Goal: Task Accomplishment & Management: Use online tool/utility

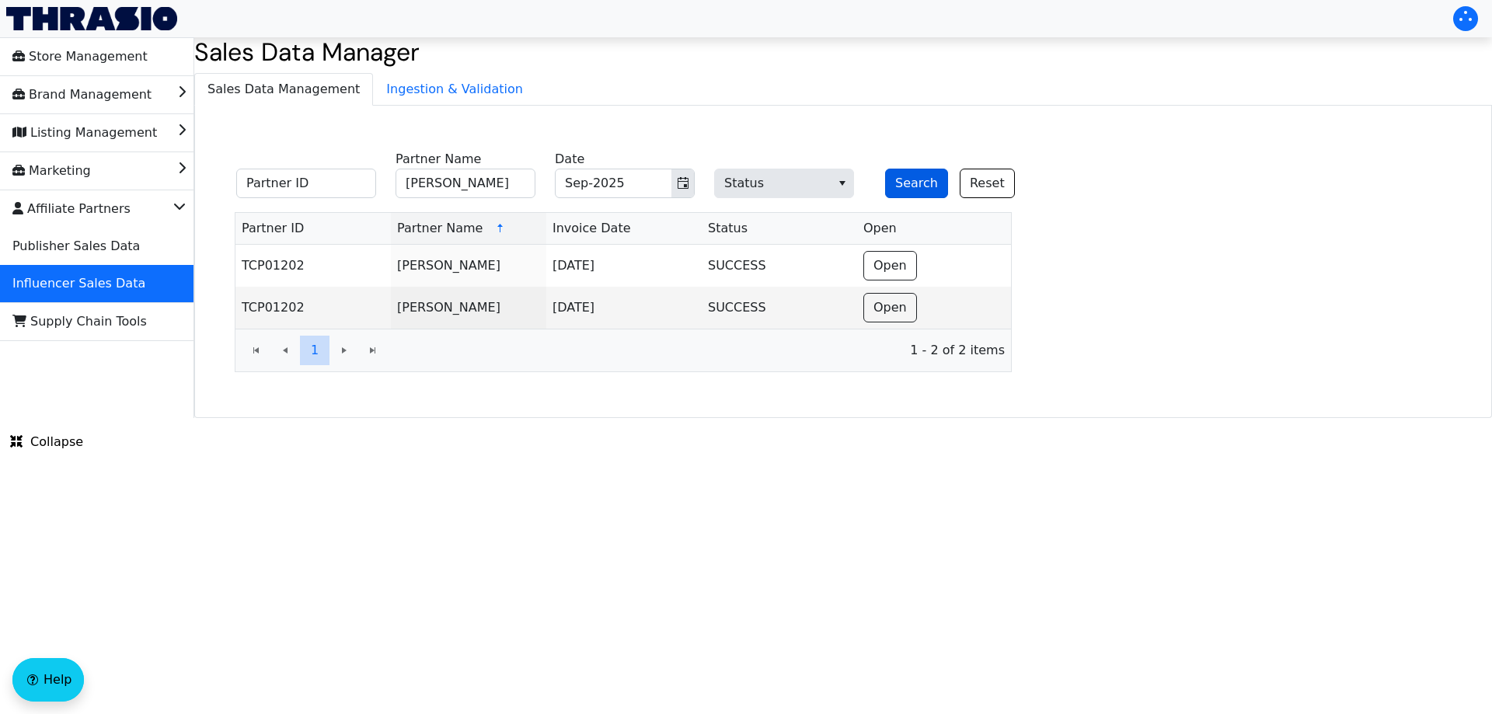
type input "[PERSON_NAME]"
click at [899, 187] on button "Search" at bounding box center [916, 184] width 63 height 30
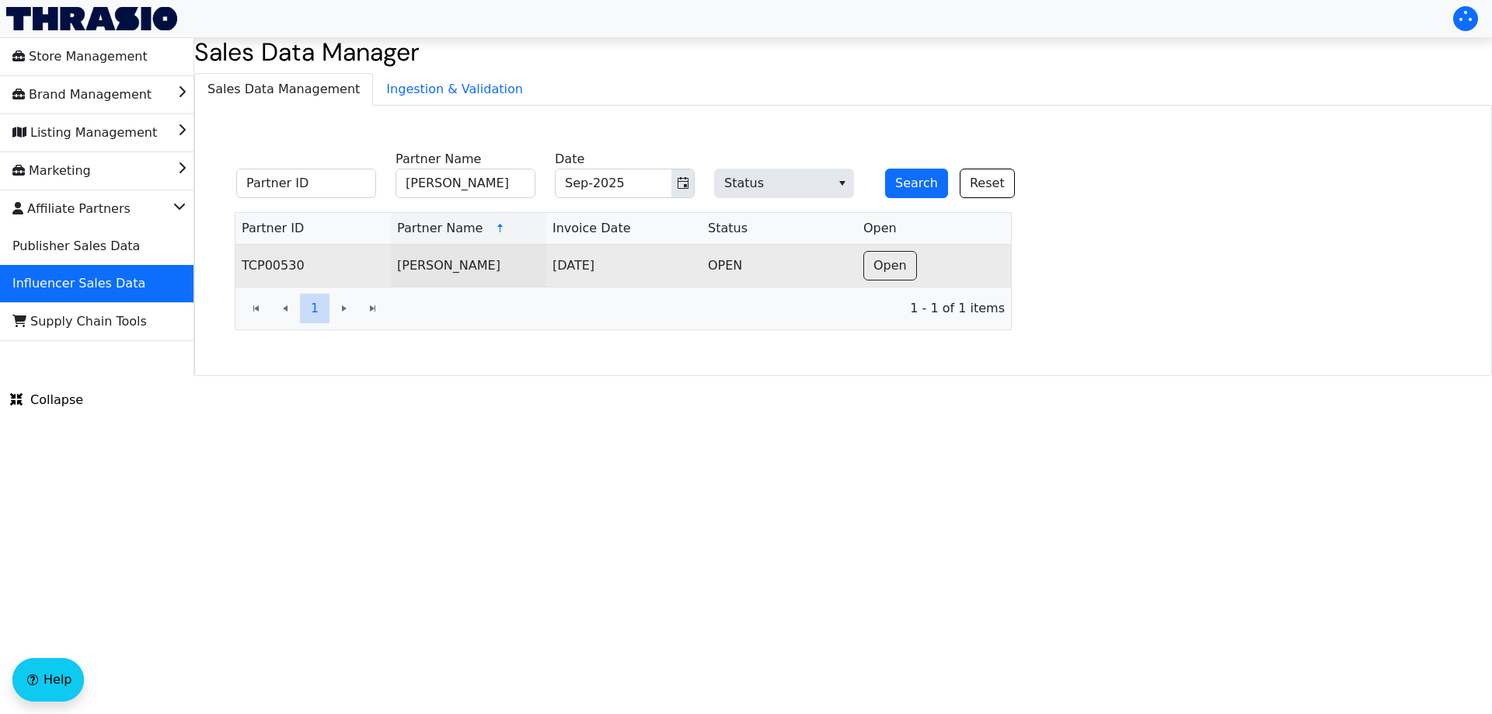
click at [859, 268] on td "Open" at bounding box center [934, 266] width 154 height 42
click at [872, 264] on button "Open" at bounding box center [891, 266] width 54 height 30
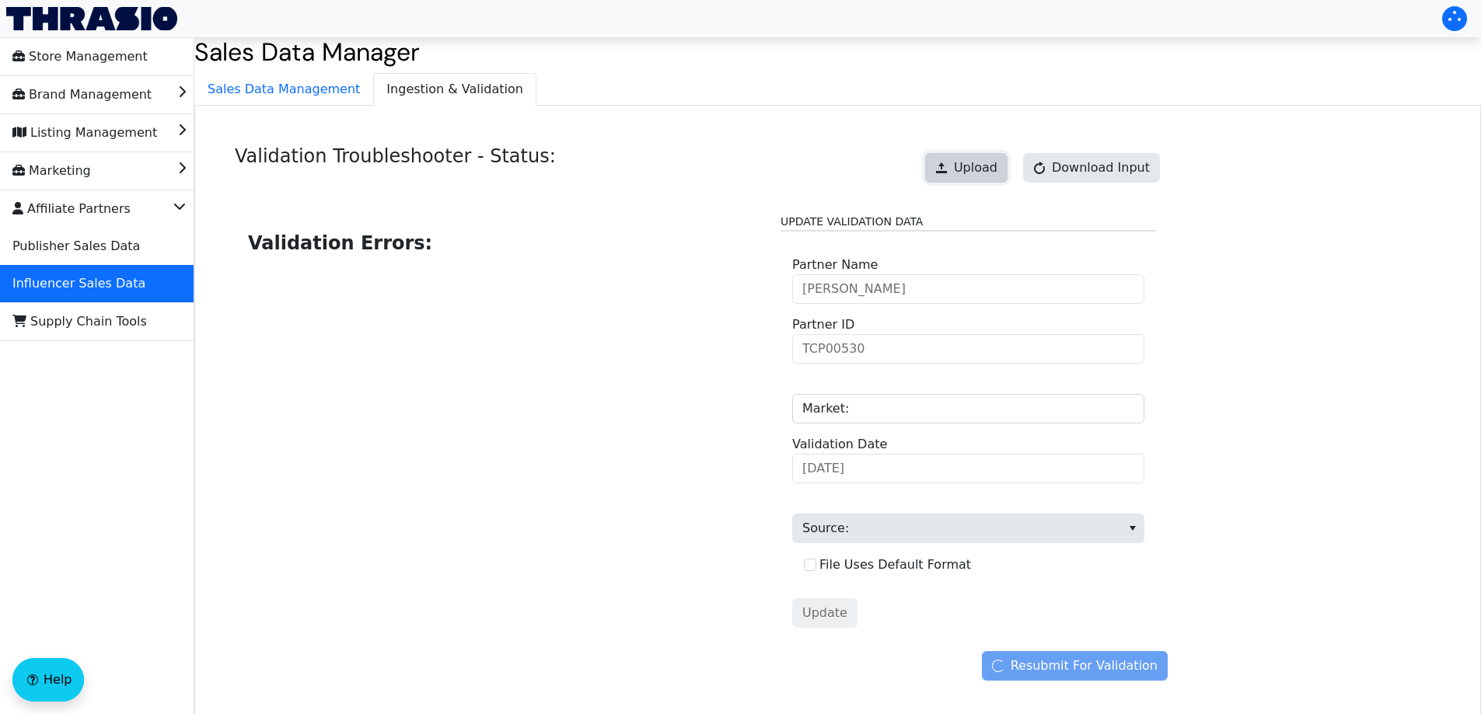
click at [966, 166] on button "Upload" at bounding box center [966, 168] width 82 height 30
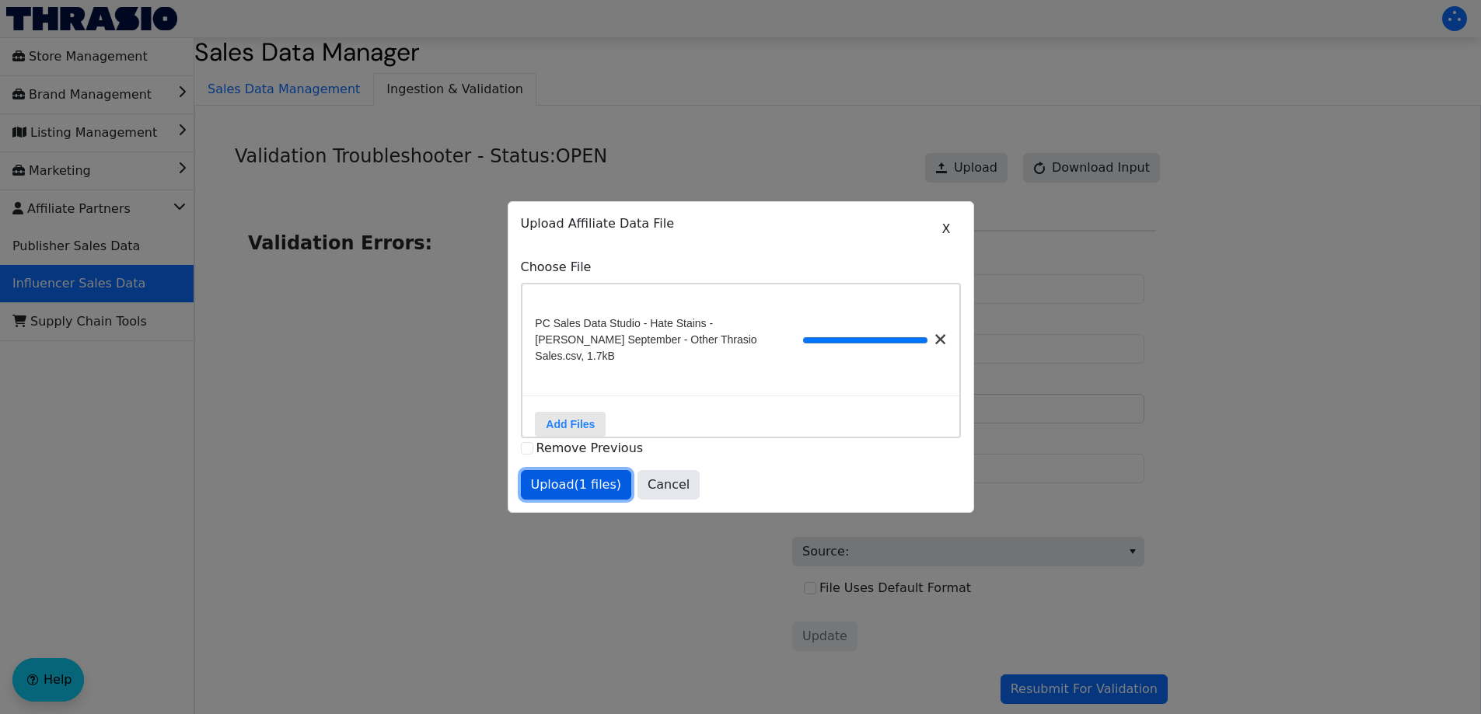
click at [575, 476] on span "Upload (1 files)" at bounding box center [576, 485] width 91 height 19
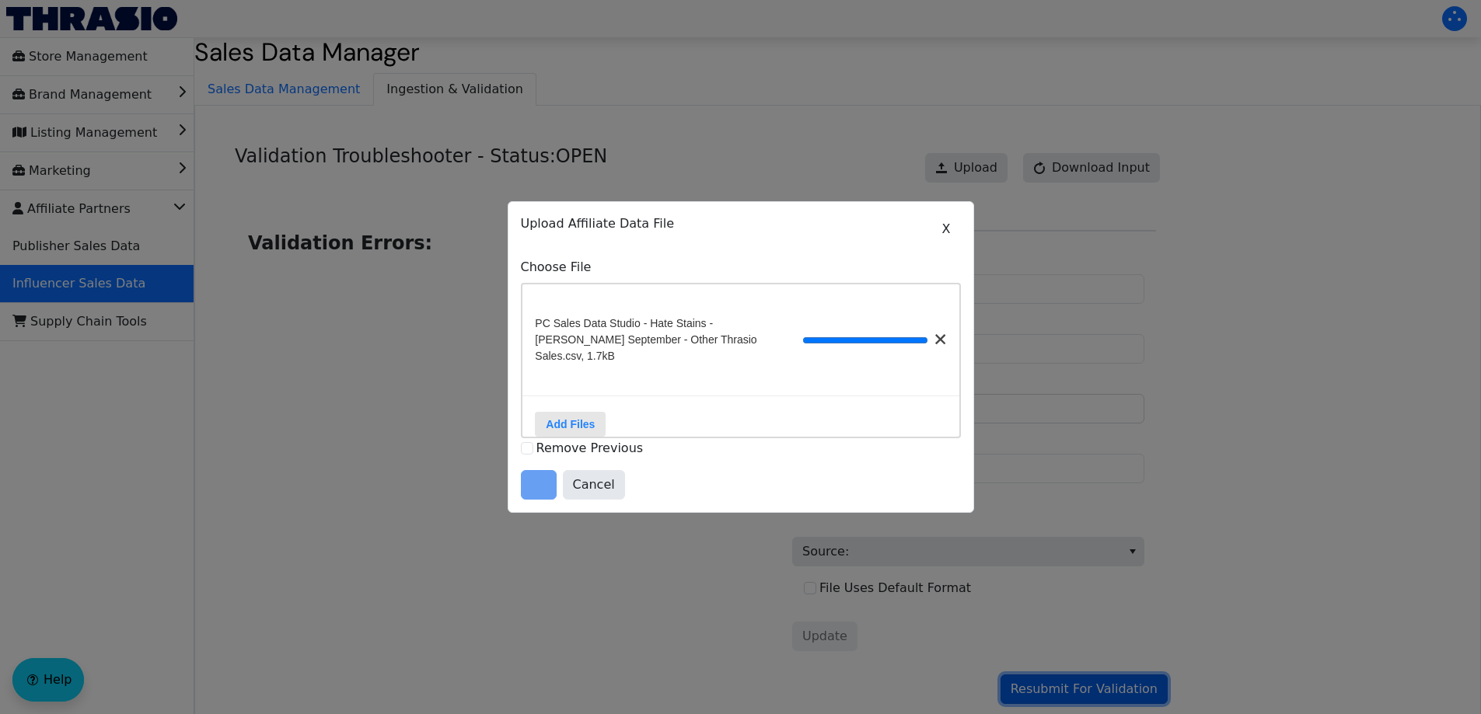
click at [1093, 691] on span "Resubmit For Validation" at bounding box center [1084, 689] width 147 height 19
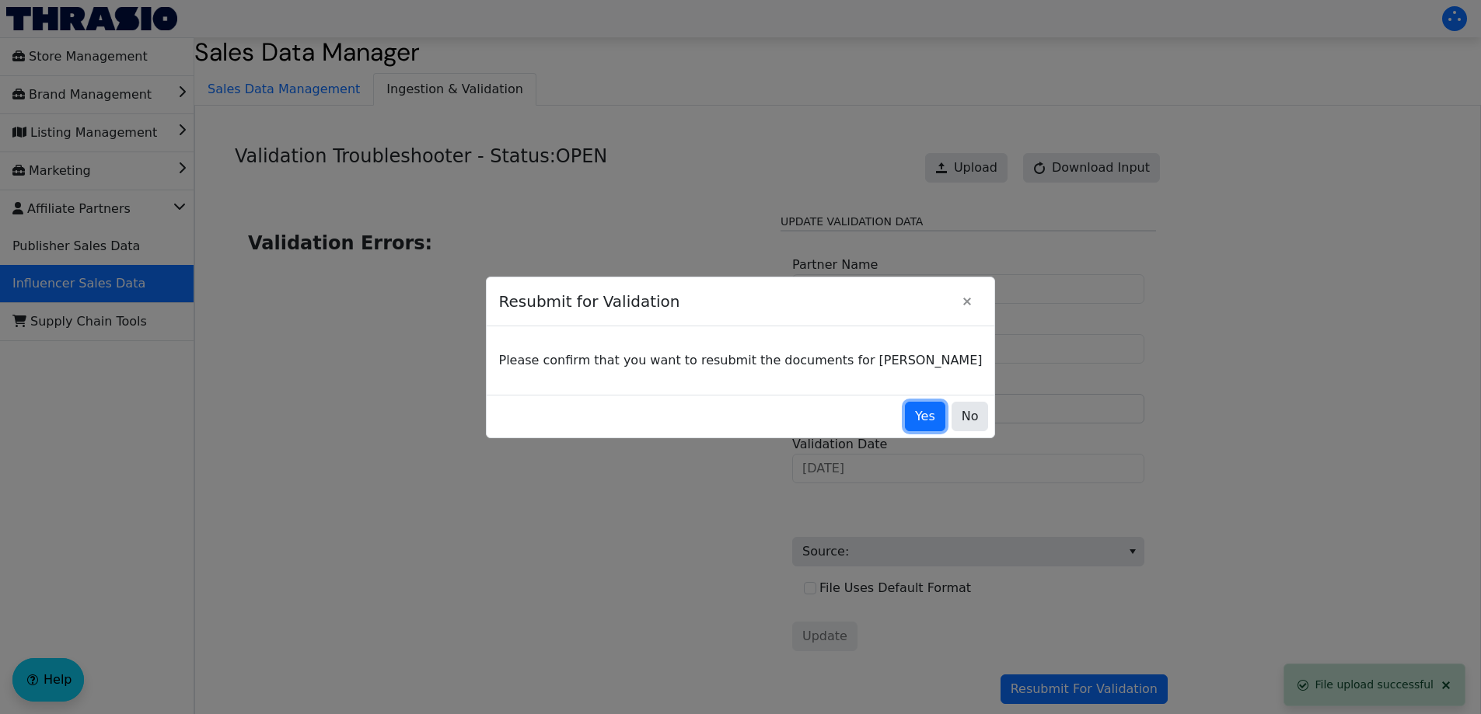
click at [915, 413] on span "Yes" at bounding box center [925, 416] width 20 height 19
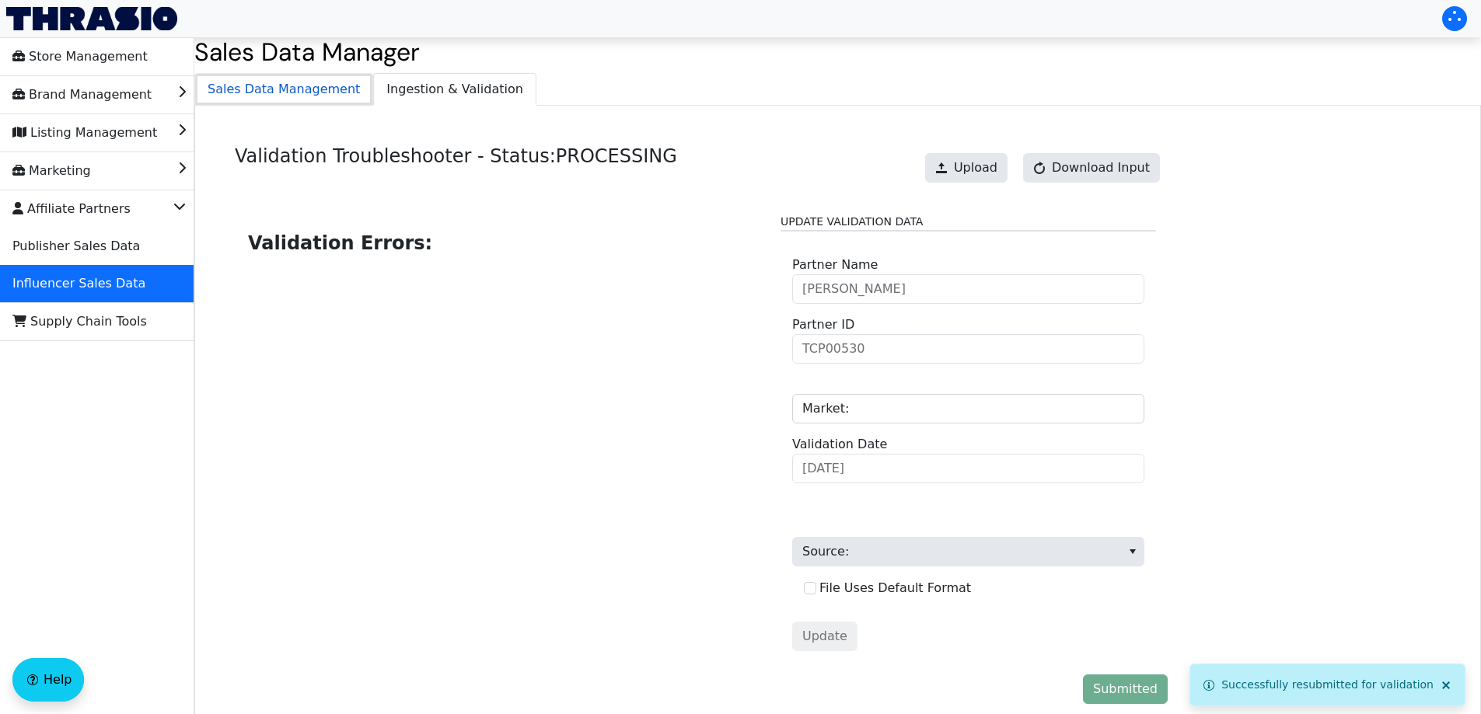
click at [285, 87] on span "Sales Data Management" at bounding box center [283, 89] width 177 height 31
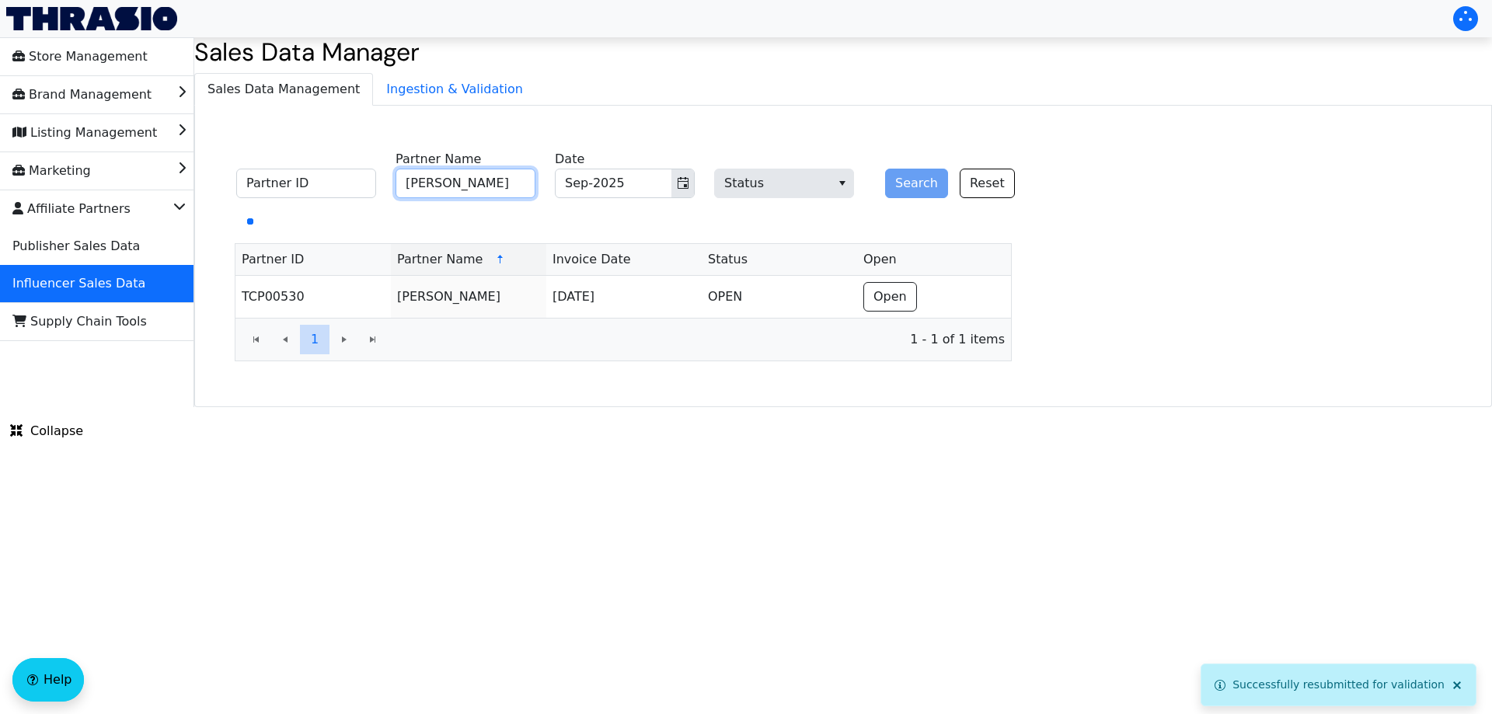
click at [493, 190] on input "[PERSON_NAME]" at bounding box center [466, 184] width 140 height 30
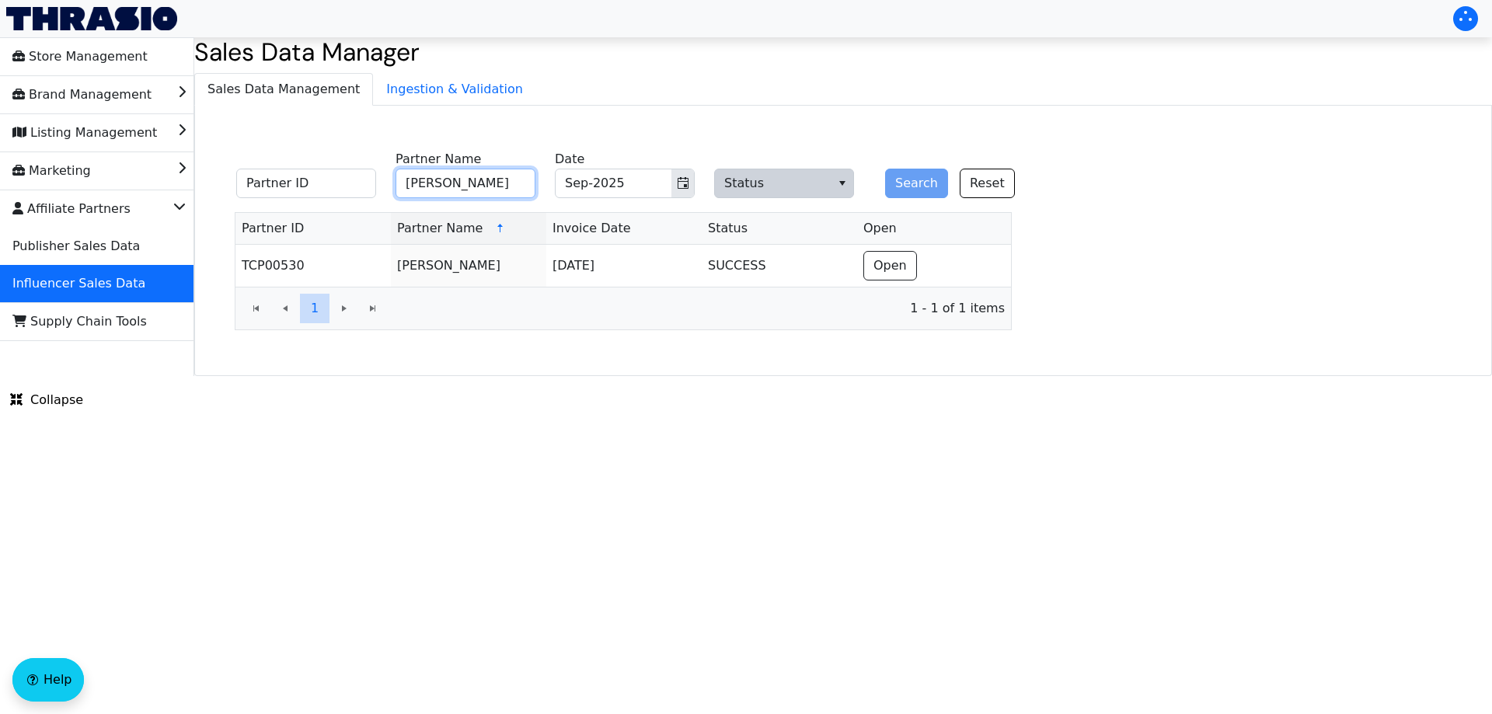
paste input "[PERSON_NAME] Fullm"
type input "[PERSON_NAME]"
click at [909, 178] on button "Search" at bounding box center [916, 184] width 63 height 30
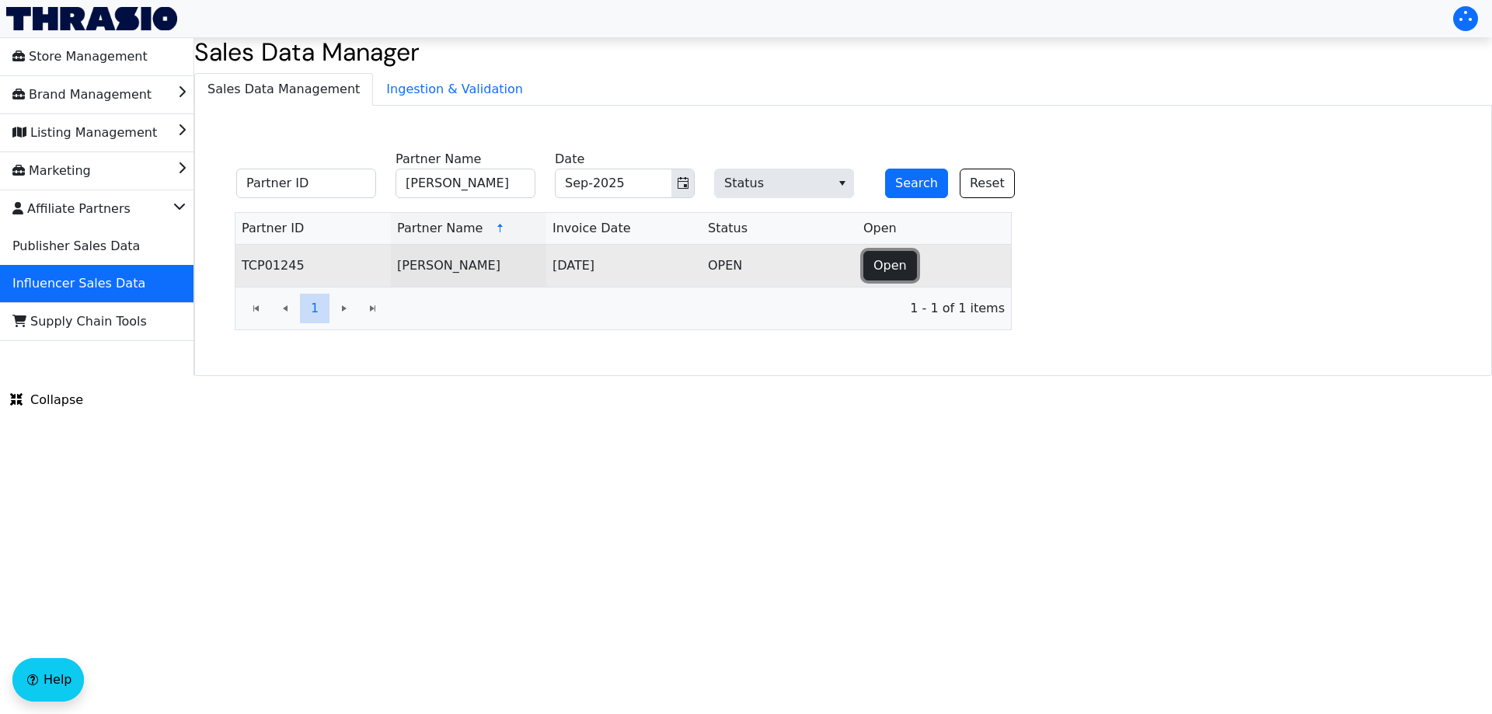
click at [880, 258] on span "Open" at bounding box center [890, 266] width 33 height 19
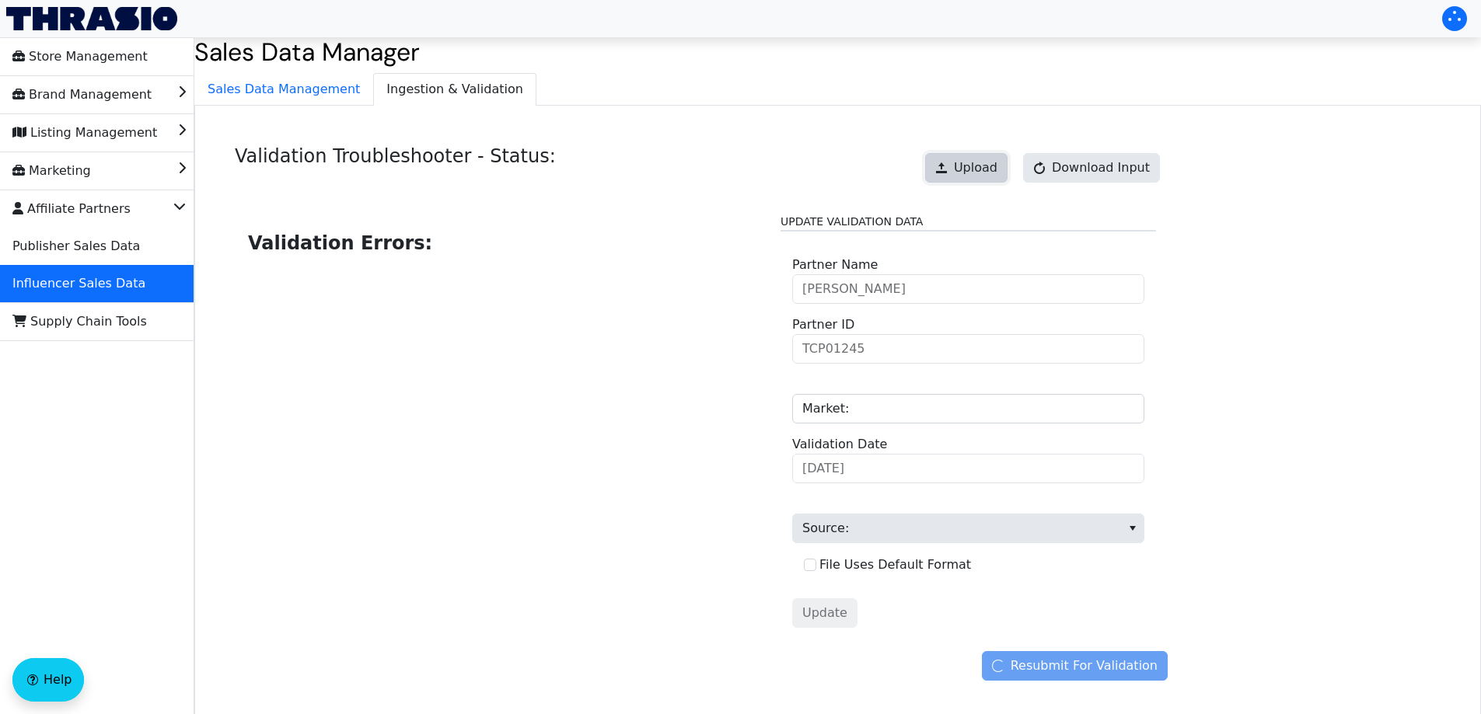
click at [986, 168] on span "Upload" at bounding box center [976, 168] width 44 height 19
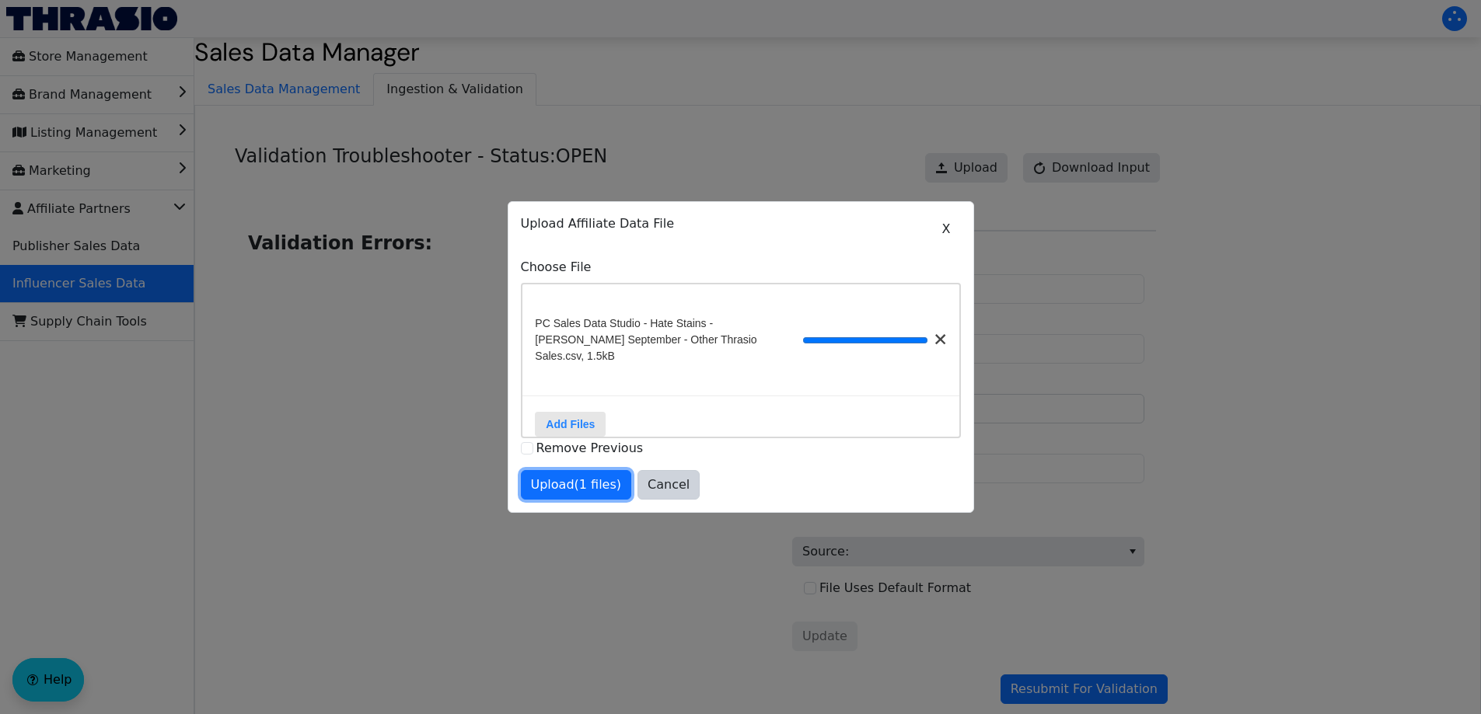
click at [585, 490] on span "Upload (1 files)" at bounding box center [576, 485] width 91 height 19
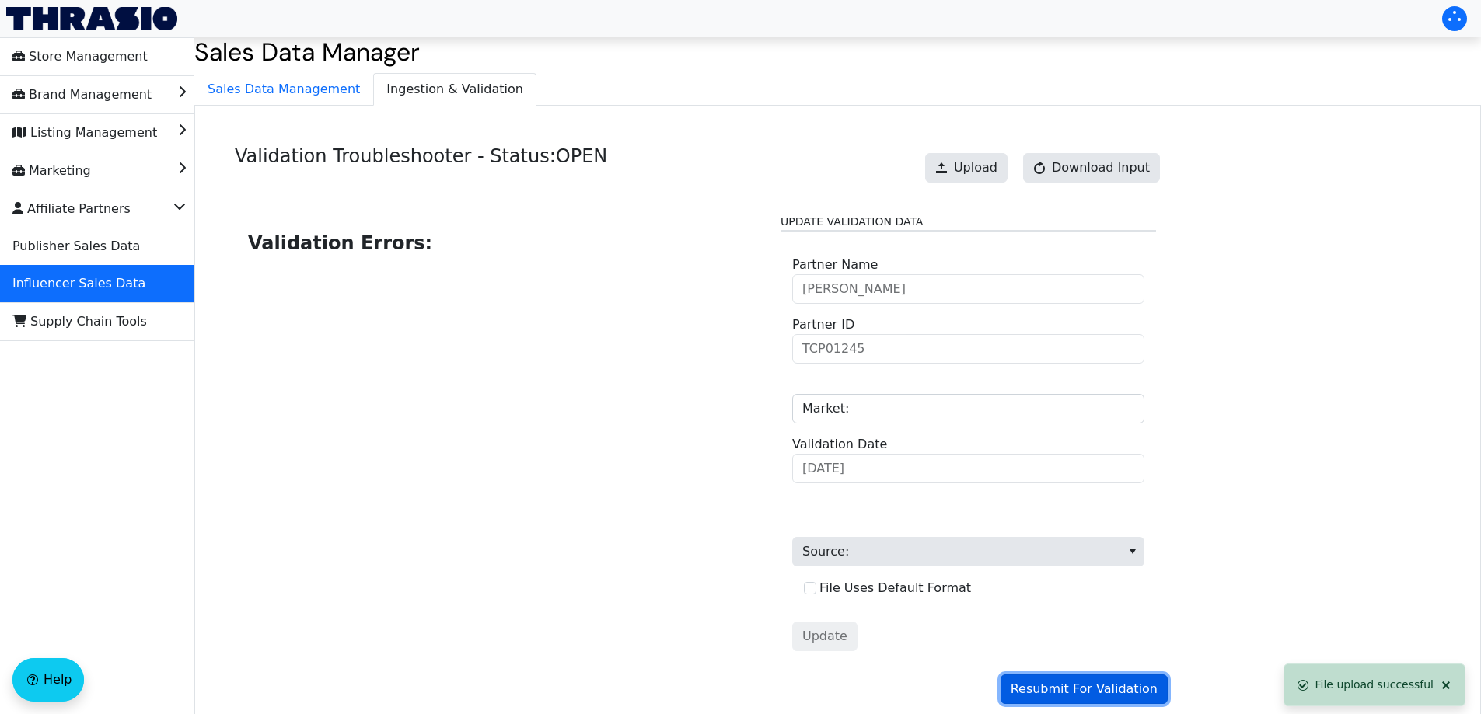
click at [1074, 691] on span "Resubmit For Validation" at bounding box center [1084, 689] width 147 height 19
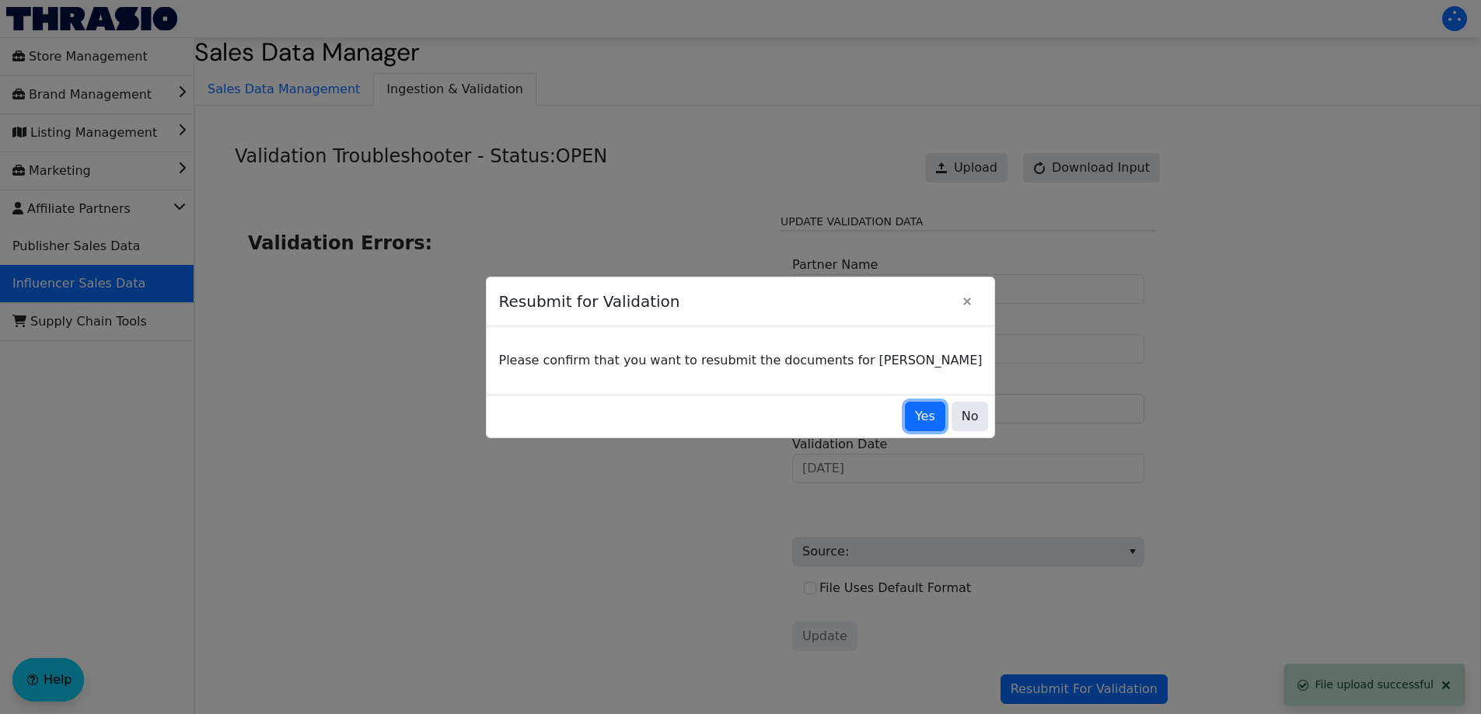
click at [915, 421] on span "Yes" at bounding box center [925, 416] width 20 height 19
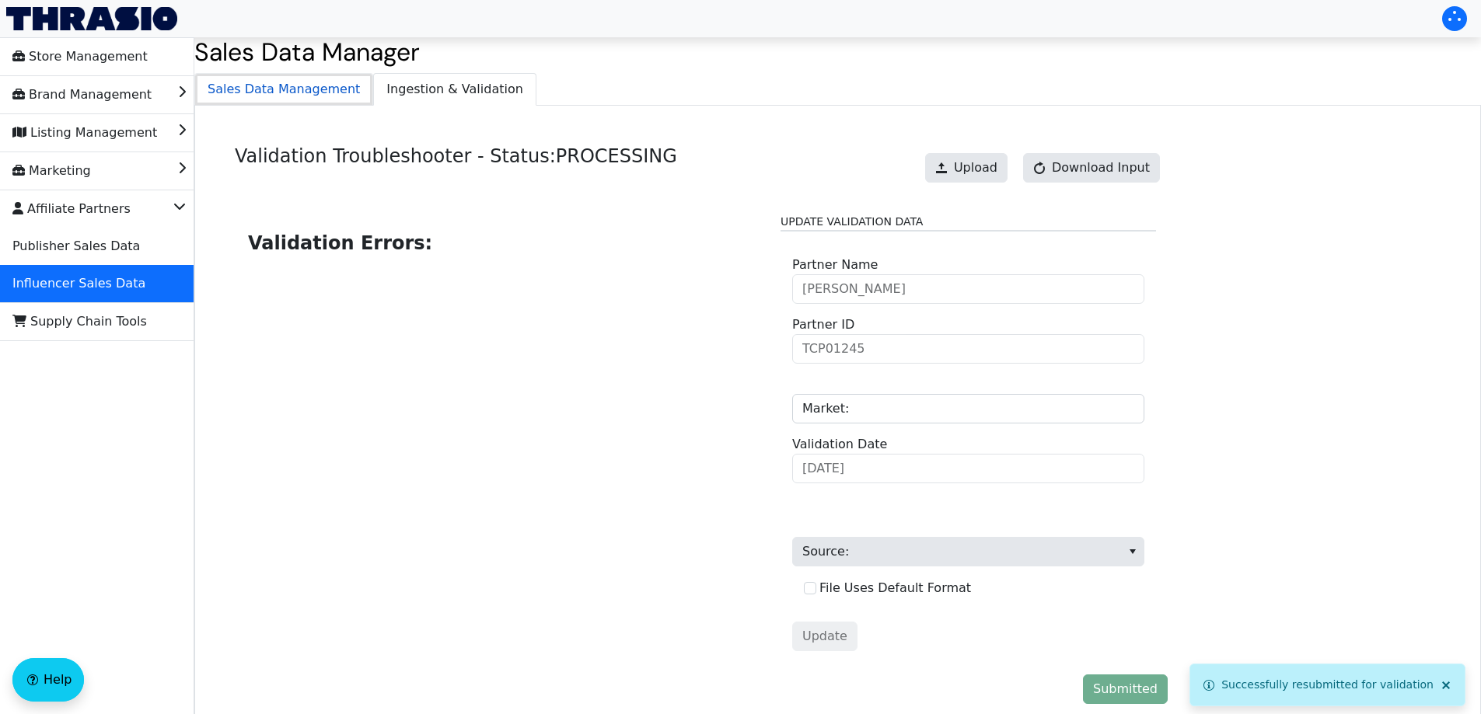
click at [253, 85] on span "Sales Data Management" at bounding box center [283, 89] width 177 height 31
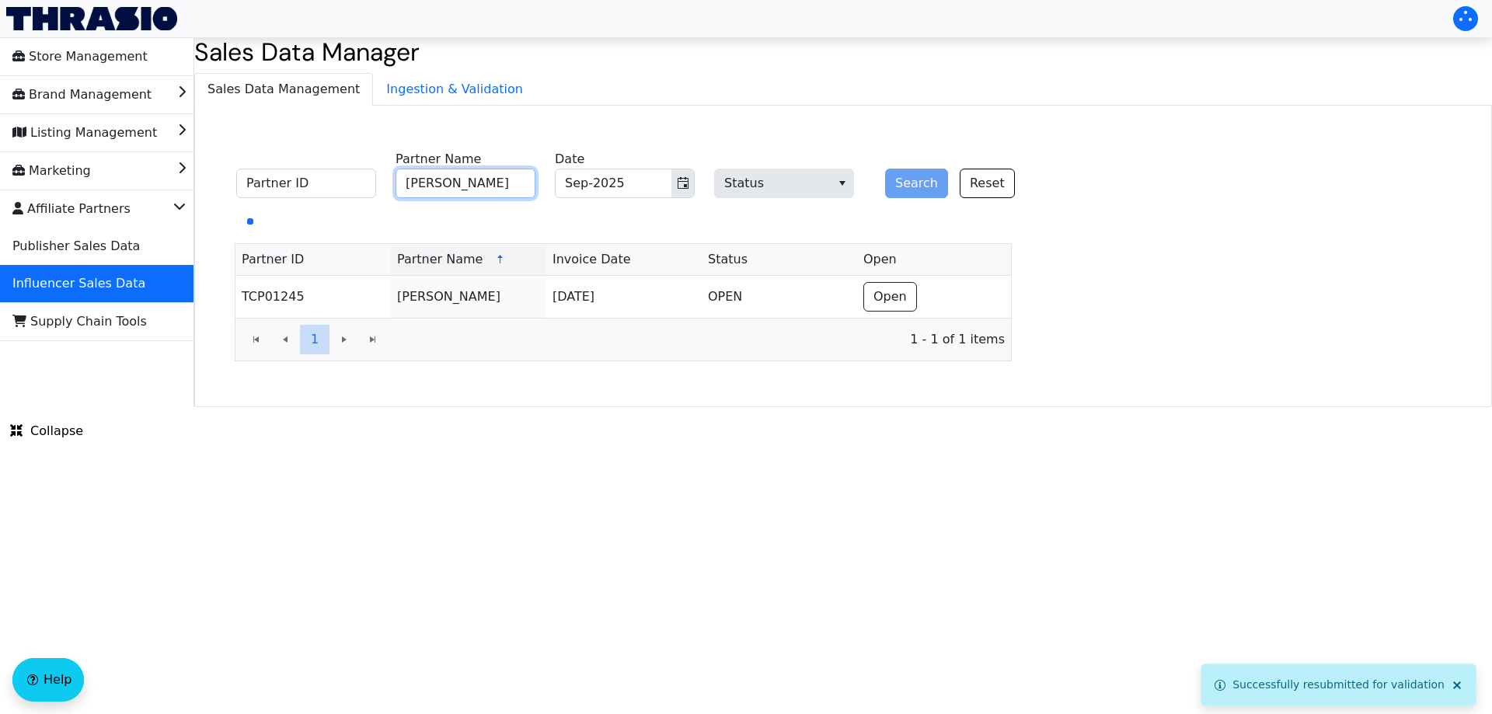
click at [463, 184] on input "[PERSON_NAME]" at bounding box center [466, 184] width 140 height 30
